Goal: Task Accomplishment & Management: Use online tool/utility

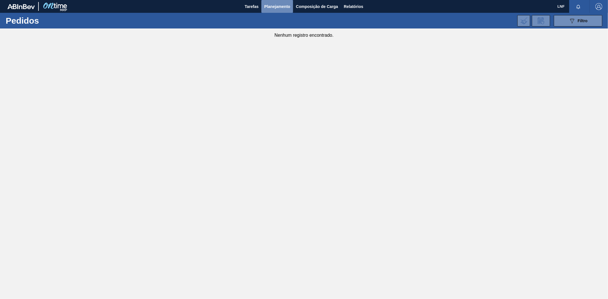
click at [282, 5] on font "Planejamento" at bounding box center [277, 6] width 26 height 5
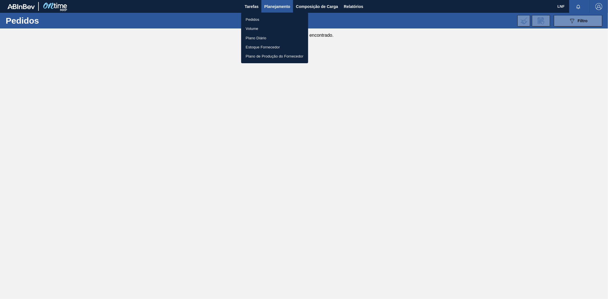
click at [308, 5] on div at bounding box center [304, 149] width 608 height 299
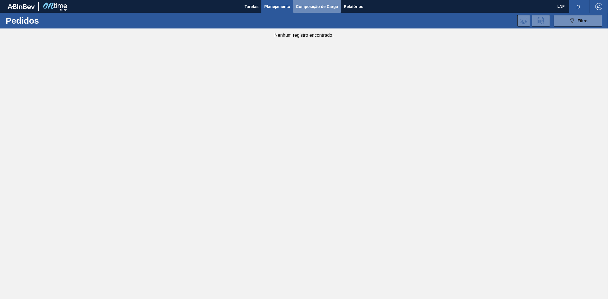
click at [307, 5] on font "Composição de Carga" at bounding box center [317, 6] width 42 height 5
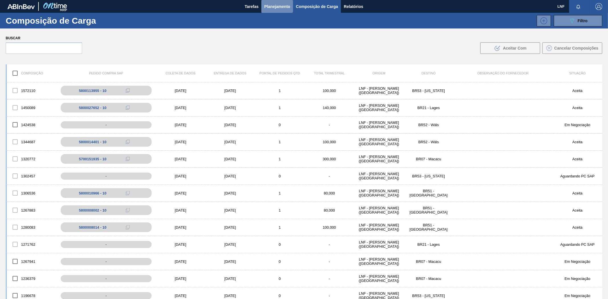
click at [281, 4] on font "Planejamento" at bounding box center [277, 6] width 26 height 5
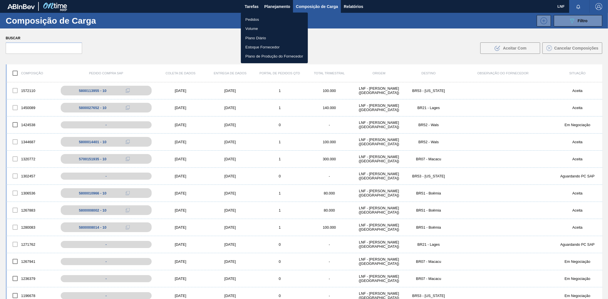
click at [256, 18] on font "Pedidos" at bounding box center [252, 19] width 14 height 4
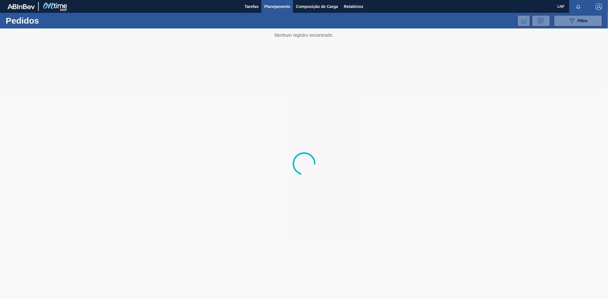
click at [266, 6] on font "Planejamento" at bounding box center [277, 6] width 26 height 5
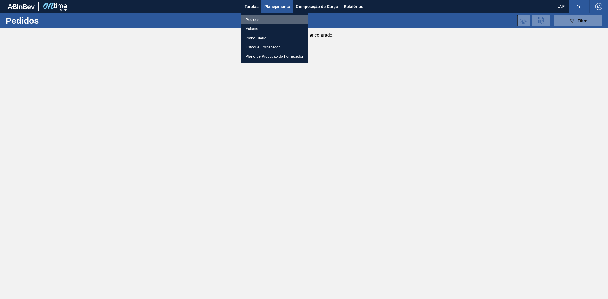
click at [254, 19] on font "Pedidos" at bounding box center [253, 19] width 14 height 4
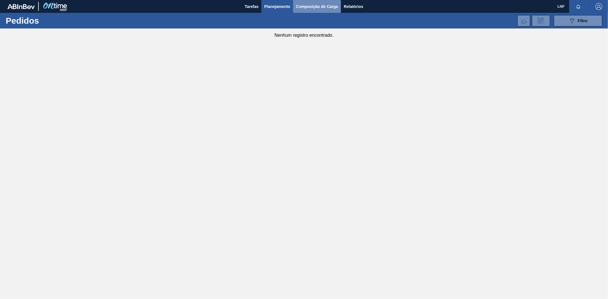
click at [311, 6] on font "Composição de Carga" at bounding box center [317, 6] width 42 height 5
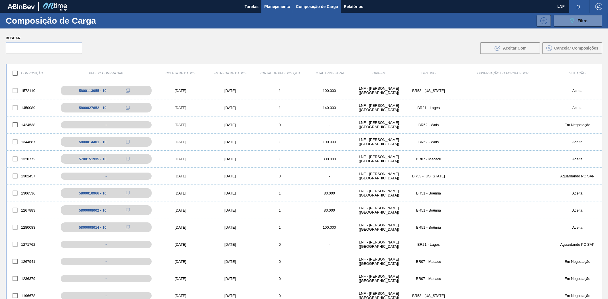
click at [286, 6] on font "Planejamento" at bounding box center [277, 6] width 26 height 5
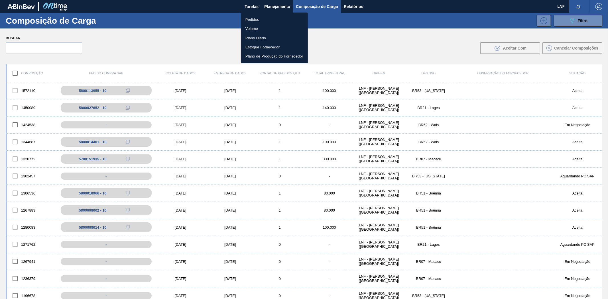
click at [256, 16] on li "Pedidos" at bounding box center [274, 19] width 67 height 9
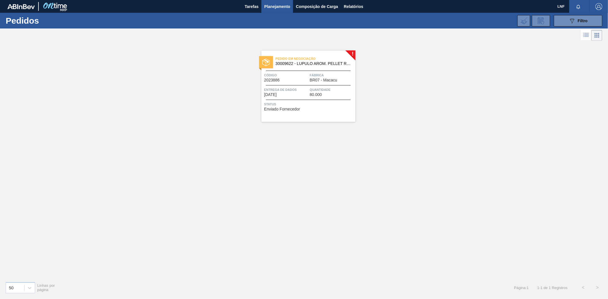
click at [322, 64] on font "30009622 - LUPULO AROM. PELLET REG CASCADE" at bounding box center [323, 63] width 97 height 5
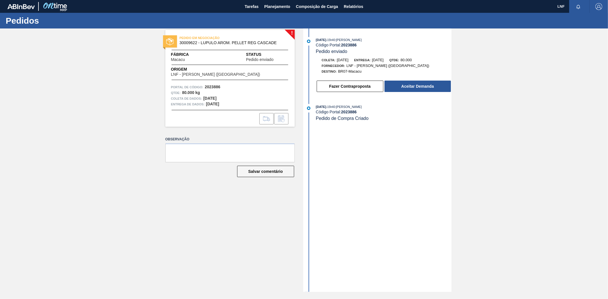
click at [412, 168] on div "[DATE] 15h40 : [PERSON_NAME] Código Portal: 2023886 Pedido enviado [PERSON_NAME…" at bounding box center [378, 160] width 147 height 264
click at [354, 88] on font "Fazer Contraproposta" at bounding box center [349, 86] width 41 height 5
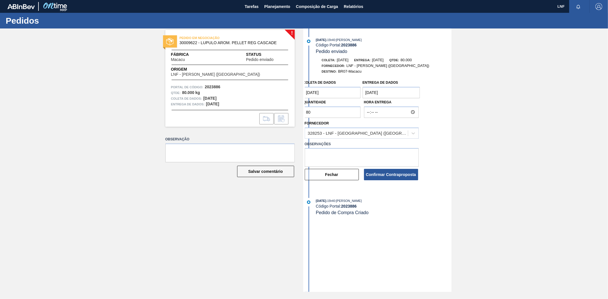
click at [338, 113] on input "80" at bounding box center [332, 112] width 58 height 11
click at [281, 122] on div "! PEDIDO EM NEGOCIAÇÃO 30009622 - LUPULO AROM. PELLET REG CASCADE Fábrica Macac…" at bounding box center [304, 160] width 608 height 264
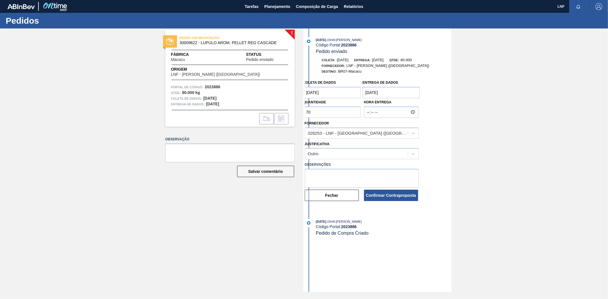
type input "7"
type input "400"
click at [328, 175] on textarea at bounding box center [362, 178] width 114 height 19
click at [389, 179] on textarea "Estou fazendo a contraproposta, aumentando o volume para 400kg, para baratear o…" at bounding box center [362, 178] width 114 height 19
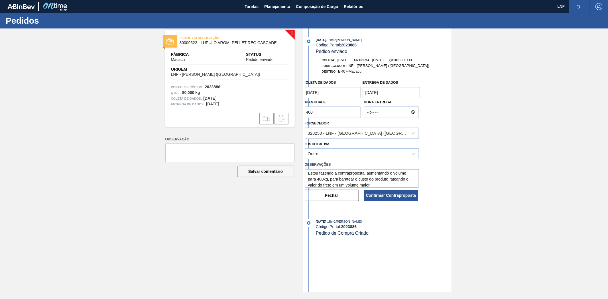
paste textarea "apresentando uma contraproposta, aumentando o volume para 400 kg, de forma a re…"
type textarea "Estou apresentando uma contraproposta, aumentando o volume para 400 kg, de form…"
paste textarea "Estou apresentando uma contraproposta, aumentando o volume para 400 kg, de form…"
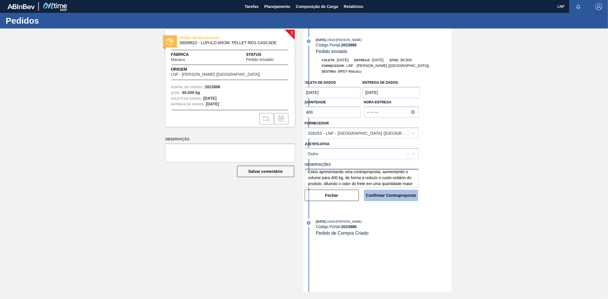
type textarea "Estou apresentando uma contraproposta, aumentando o volume para 400 kg, de form…"
click at [386, 198] on font "Confirmar Contraproposta" at bounding box center [391, 195] width 50 height 5
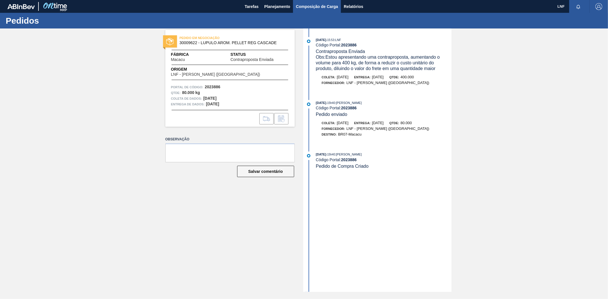
click at [318, 7] on font "Composição de Carga" at bounding box center [317, 6] width 42 height 5
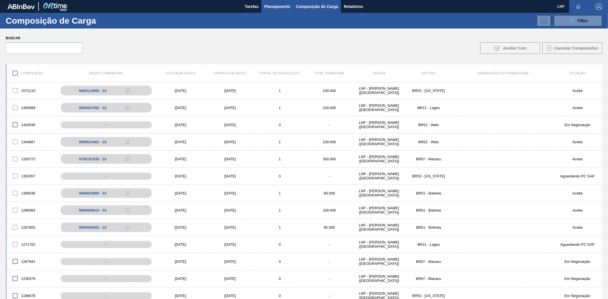
click at [277, 7] on font "Planejamento" at bounding box center [277, 6] width 26 height 5
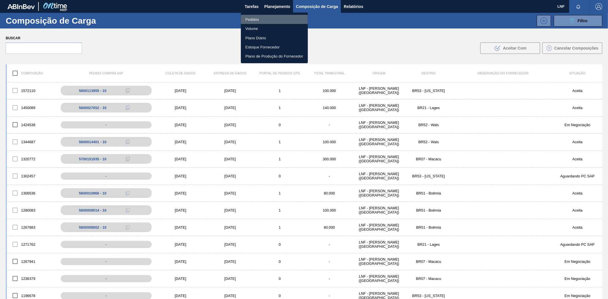
click at [246, 21] on font "Pedidos" at bounding box center [252, 19] width 14 height 4
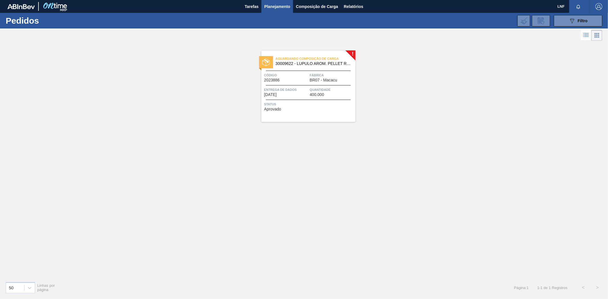
click at [321, 78] on font "BR07 - Macacu" at bounding box center [323, 80] width 27 height 5
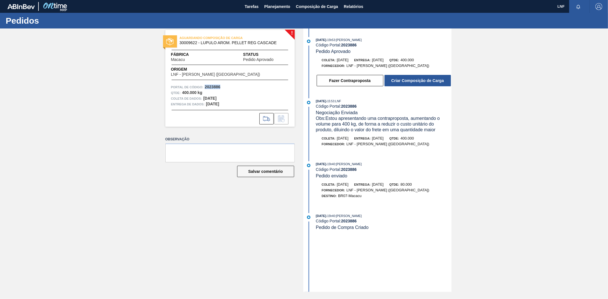
drag, startPoint x: 224, startPoint y: 86, endPoint x: 205, endPoint y: 87, distance: 19.9
click at [205, 87] on div "Portal de Código: 2023886" at bounding box center [230, 87] width 118 height 6
copy font "2023886"
drag, startPoint x: 280, startPoint y: 42, endPoint x: 180, endPoint y: 44, distance: 99.7
click at [180, 44] on div "AGUARDANDO COMPOSIÇÃO DE CARGA 30009622 - LUPULO AROM. PELLET REG CASCADE" at bounding box center [243, 40] width 129 height 10
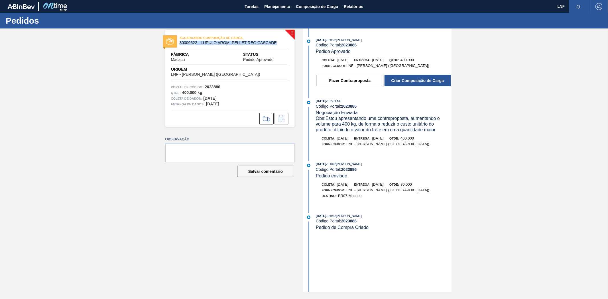
copy font "30009622 - LUPULO AROM. PELLET REG CASCADE"
click at [411, 85] on button "Criar Composição de Carga" at bounding box center [417, 80] width 66 height 11
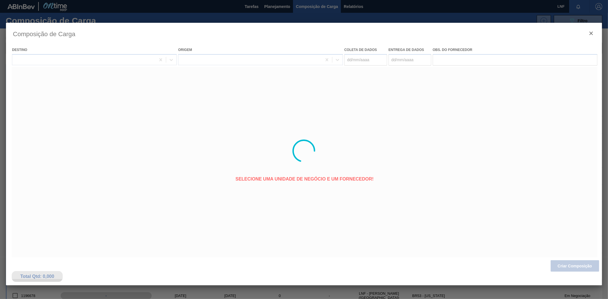
type coleta "[DATE]"
type entrega "[DATE]"
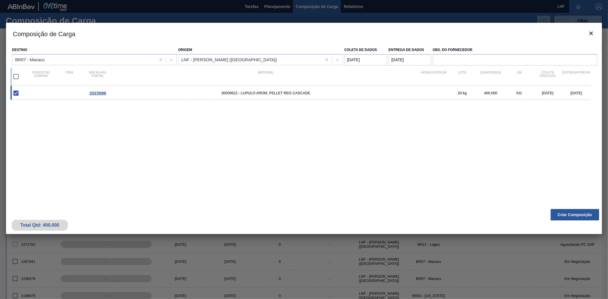
click at [18, 75] on input "checkbox" at bounding box center [16, 77] width 12 height 12
checkbox input "true"
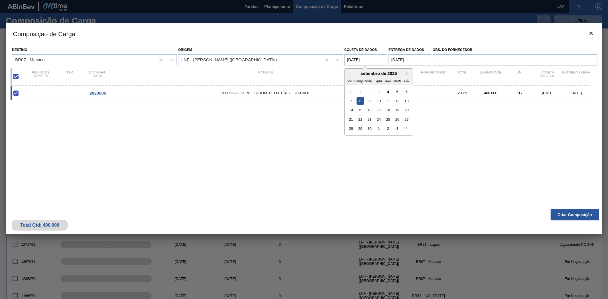
drag, startPoint x: 350, startPoint y: 59, endPoint x: 345, endPoint y: 61, distance: 5.3
click at [345, 60] on coleta "[DATE]" at bounding box center [365, 59] width 43 height 11
click at [396, 92] on font "5" at bounding box center [397, 91] width 2 height 4
type coleta "[DATE]"
click at [388, 177] on div "2023886 30009622 - LUPULO AROM. PELLET REG CASCADE 20 kg 400.000 KG [DATE] [DAT…" at bounding box center [303, 143] width 584 height 114
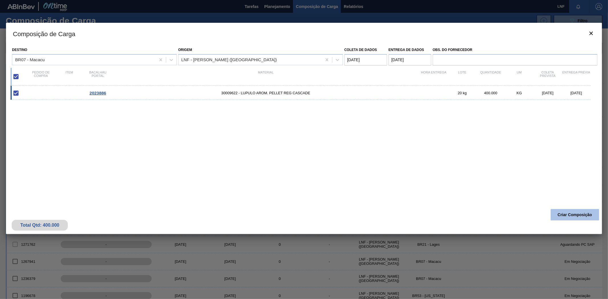
click at [567, 215] on font "Criar Composição" at bounding box center [574, 215] width 34 height 5
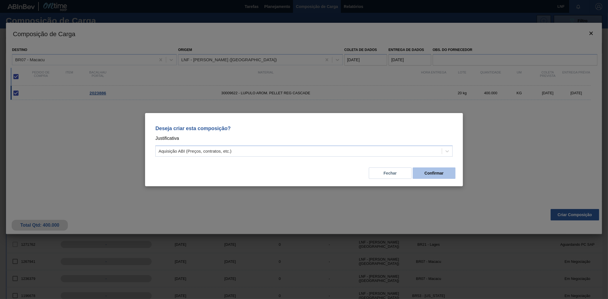
click at [437, 172] on font "Confirmar" at bounding box center [433, 173] width 19 height 5
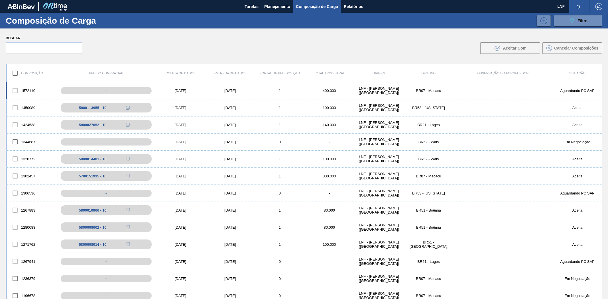
click at [384, 97] on div "1572110 - [DATE] [DATE] 1 400.000 LNF - [GEOGRAPHIC_DATA] ([GEOGRAPHIC_DATA]) B…" at bounding box center [304, 90] width 596 height 17
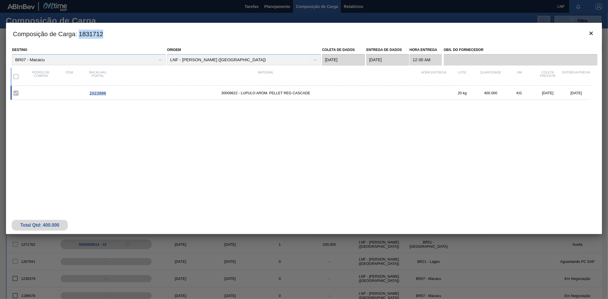
drag, startPoint x: 80, startPoint y: 35, endPoint x: 103, endPoint y: 37, distance: 22.6
click at [103, 37] on font ": 1831712" at bounding box center [89, 33] width 28 height 7
copy font "1831712"
click at [589, 32] on icon "botão de ícone" at bounding box center [590, 33] width 7 height 7
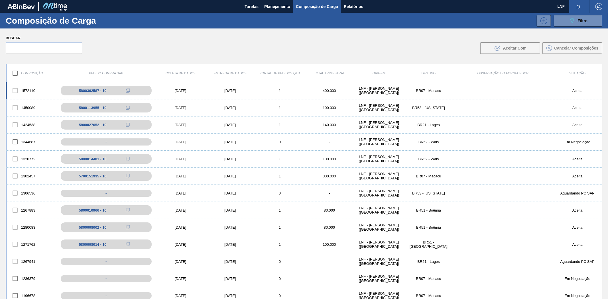
click at [249, 90] on div "[DATE]" at bounding box center [230, 91] width 50 height 4
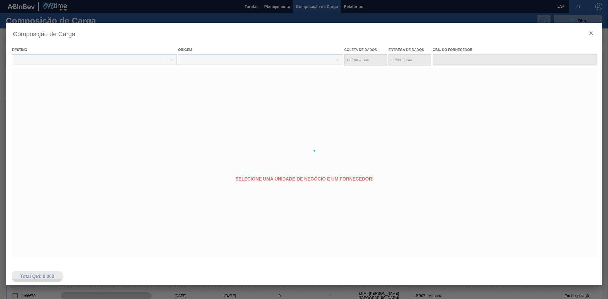
type coleta "[DATE]"
type entrega "[DATE]"
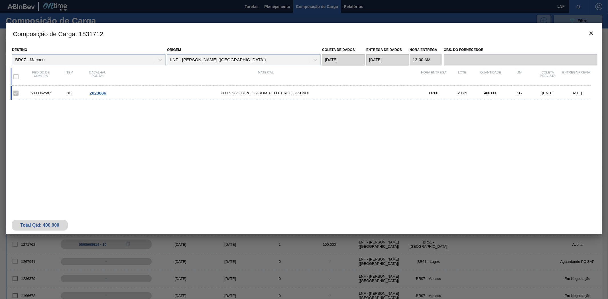
click at [133, 160] on div "5800362587 10 2023886 30009622 - LUPULO AROM. PELLET REG CASCADE 00:00 20 kg 40…" at bounding box center [303, 143] width 584 height 114
drag, startPoint x: 29, startPoint y: 94, endPoint x: 54, endPoint y: 92, distance: 25.1
click at [54, 92] on div "5800362587" at bounding box center [40, 93] width 28 height 4
copy font "5800362587"
click at [591, 32] on icon "botão de ícone" at bounding box center [590, 33] width 7 height 7
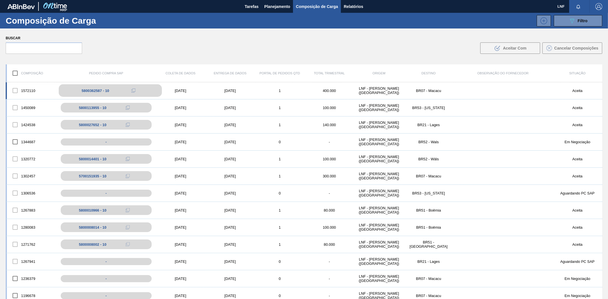
click at [86, 91] on font "5800362587 - 10" at bounding box center [95, 91] width 28 height 4
click at [133, 92] on icon at bounding box center [133, 91] width 4 height 4
